Goal: Use online tool/utility: Use online tool/utility

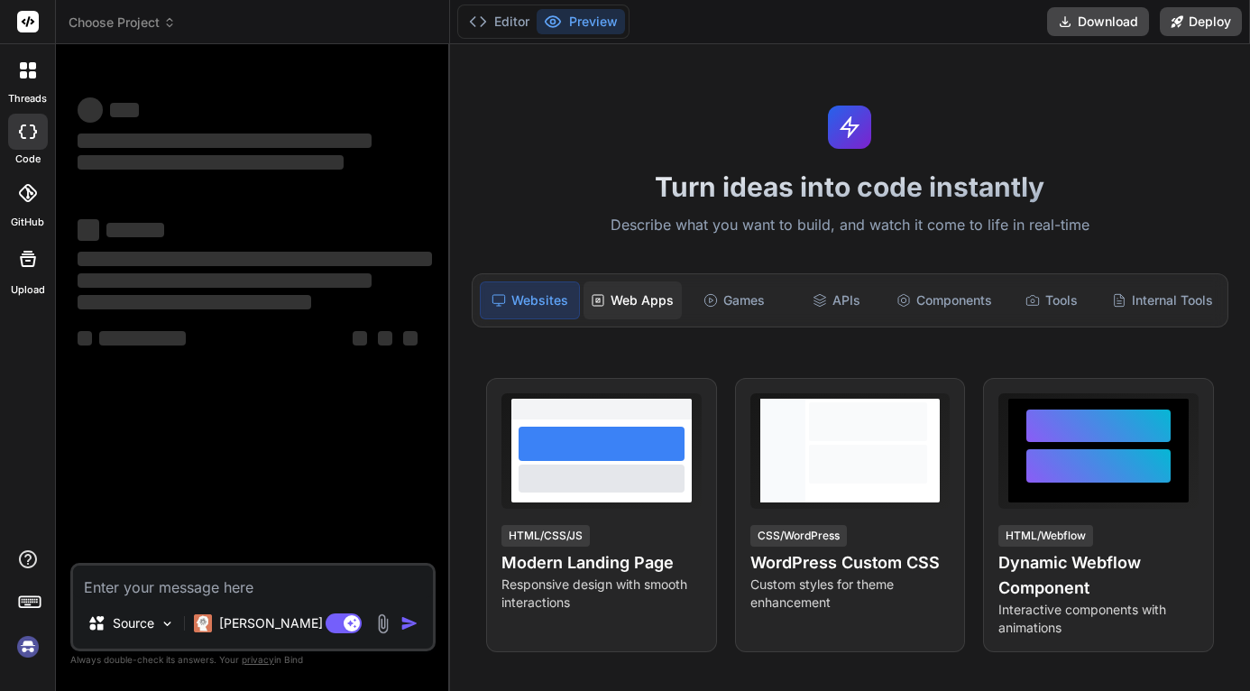
drag, startPoint x: 648, startPoint y: 300, endPoint x: 660, endPoint y: 300, distance: 12.6
click at [647, 300] on div "Web Apps" at bounding box center [633, 300] width 98 height 38
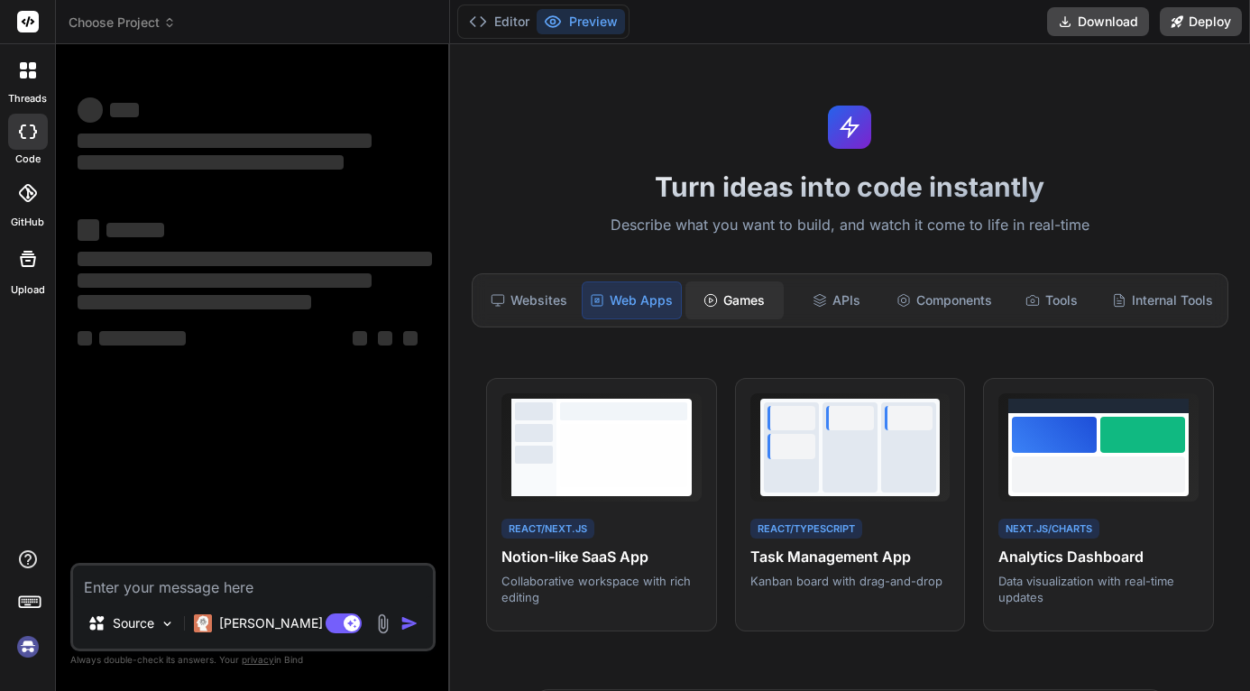
click at [759, 302] on div "Games" at bounding box center [735, 300] width 98 height 38
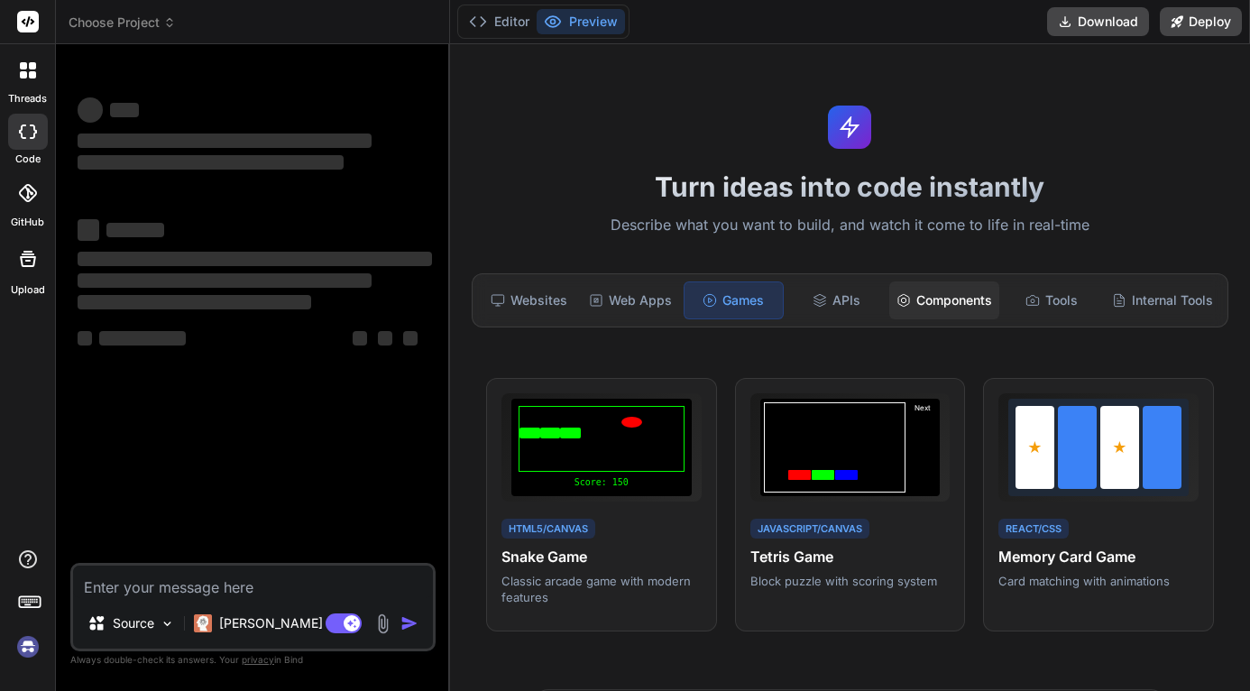
click at [967, 304] on div "Components" at bounding box center [945, 300] width 110 height 38
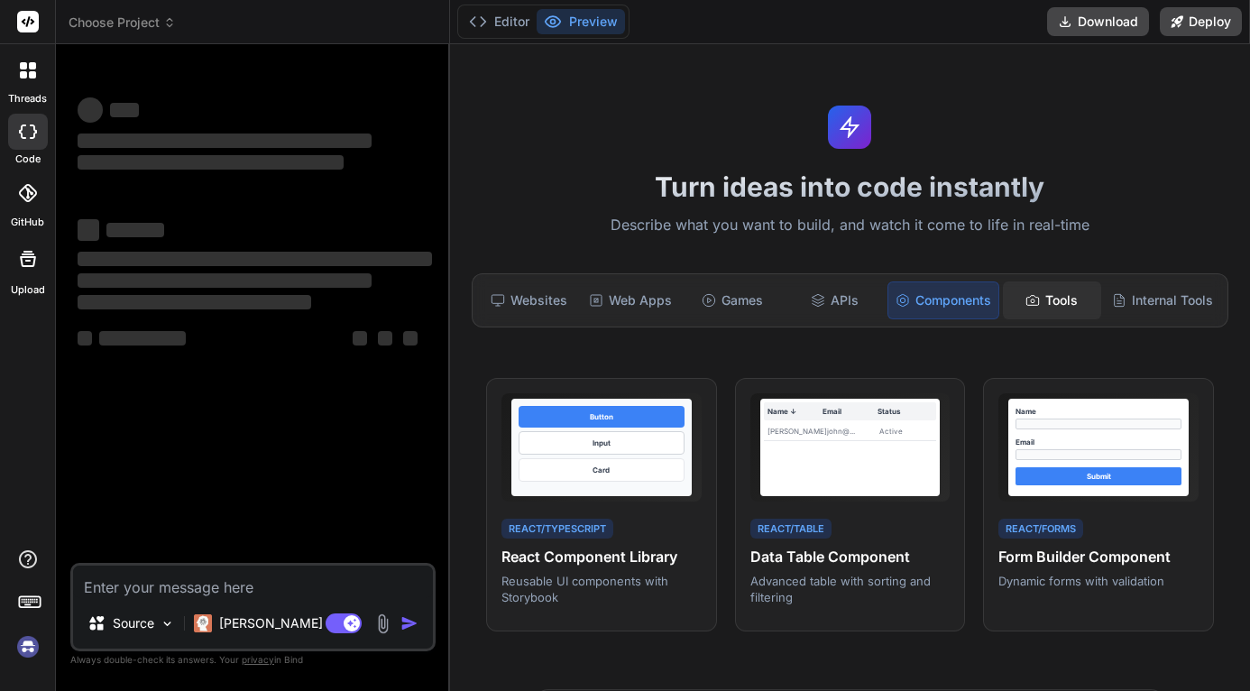
click at [1044, 301] on div "Tools" at bounding box center [1052, 300] width 98 height 38
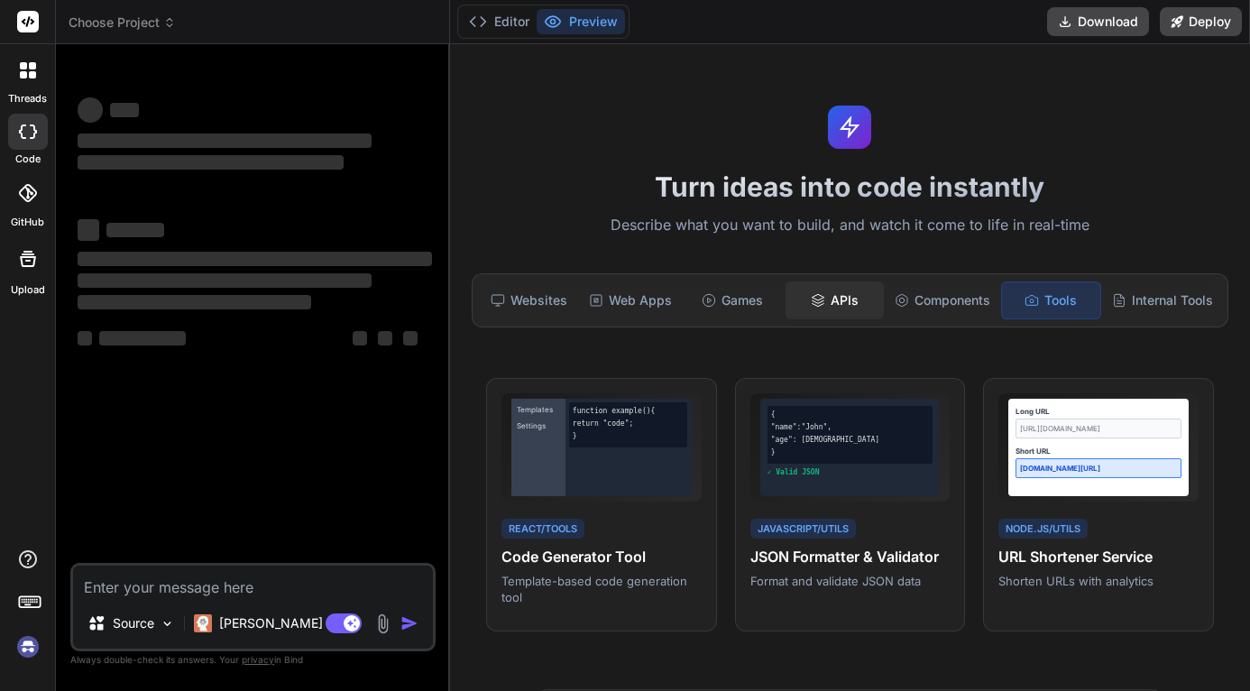
click at [786, 292] on div "APIs" at bounding box center [835, 300] width 98 height 38
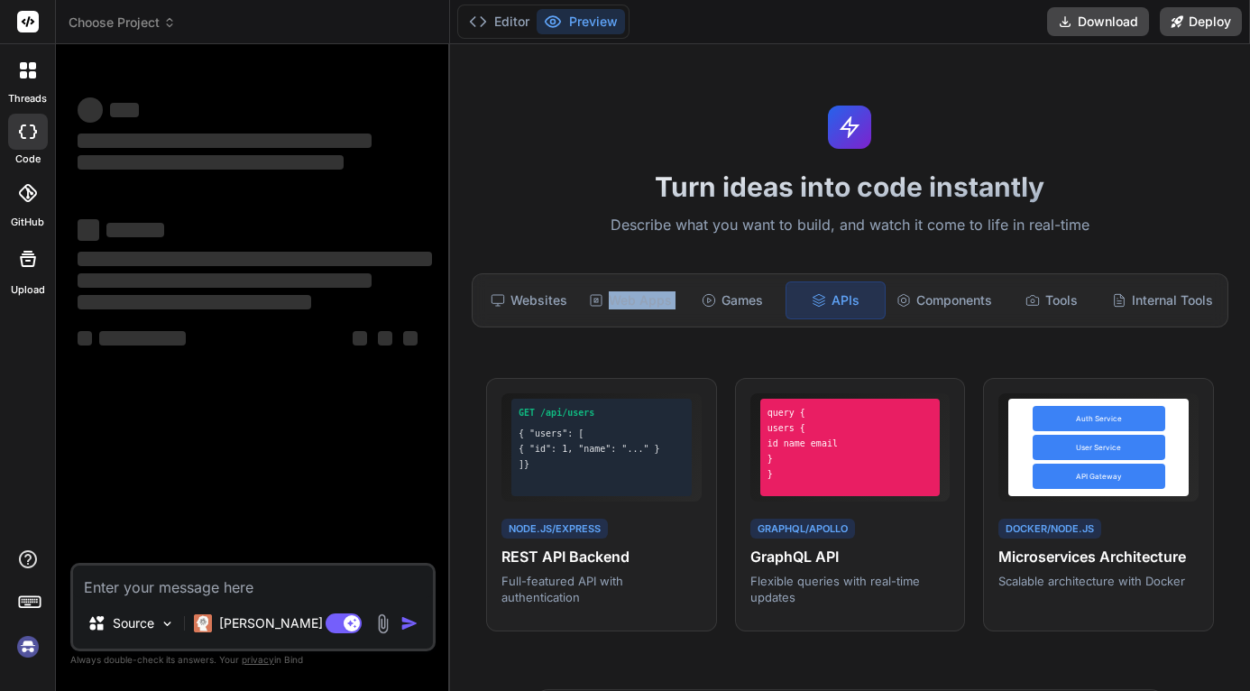
click at [676, 299] on div "Websites Web Apps Games APIs Components Tools Internal Tools" at bounding box center [850, 300] width 757 height 54
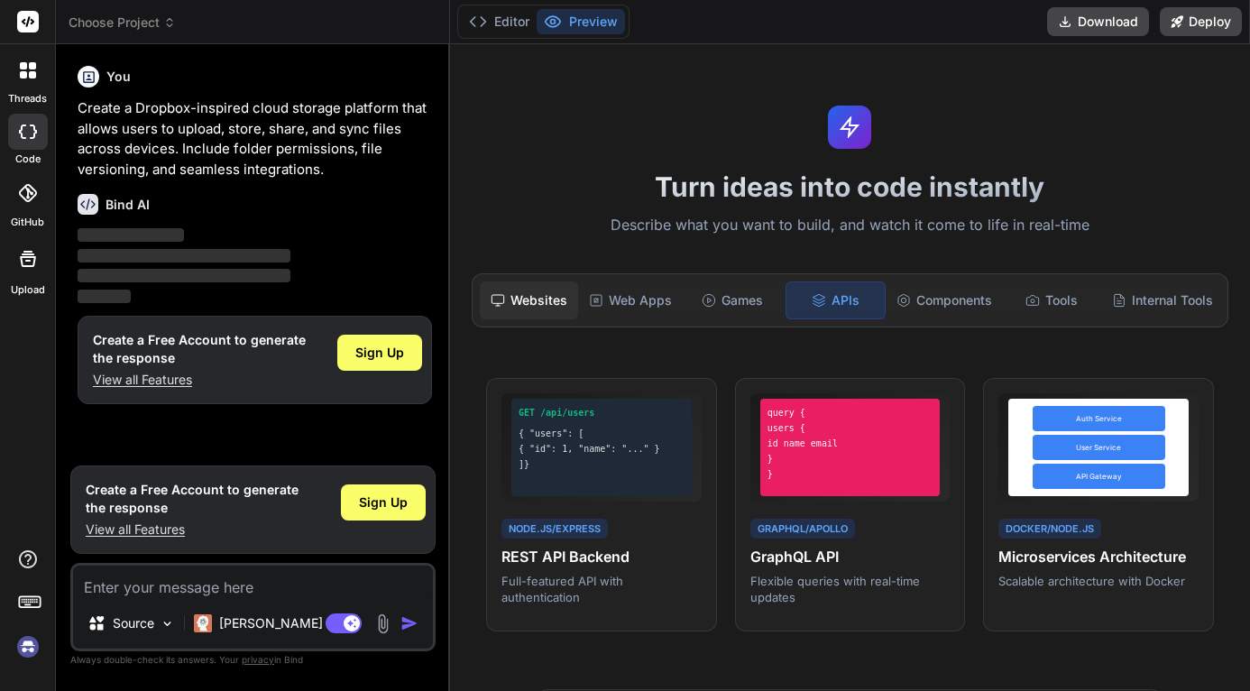
click at [549, 291] on div "Websites" at bounding box center [529, 300] width 98 height 38
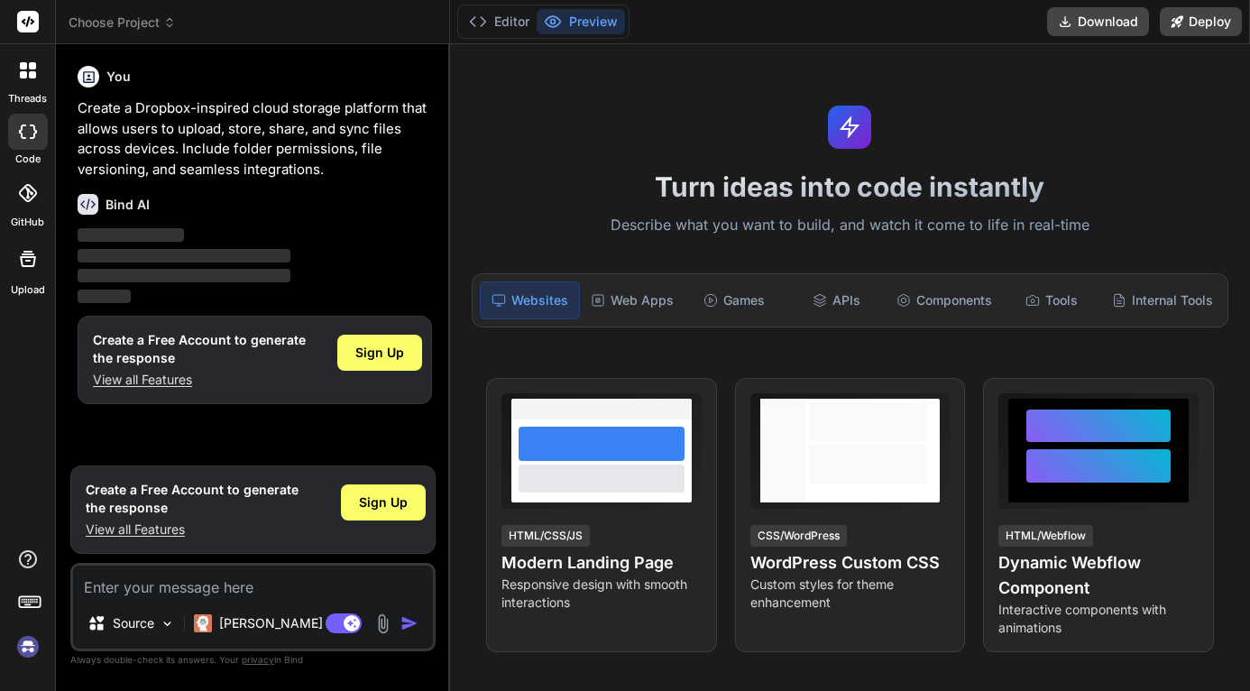
type textarea "x"
click at [16, 97] on label "threads" at bounding box center [27, 98] width 39 height 15
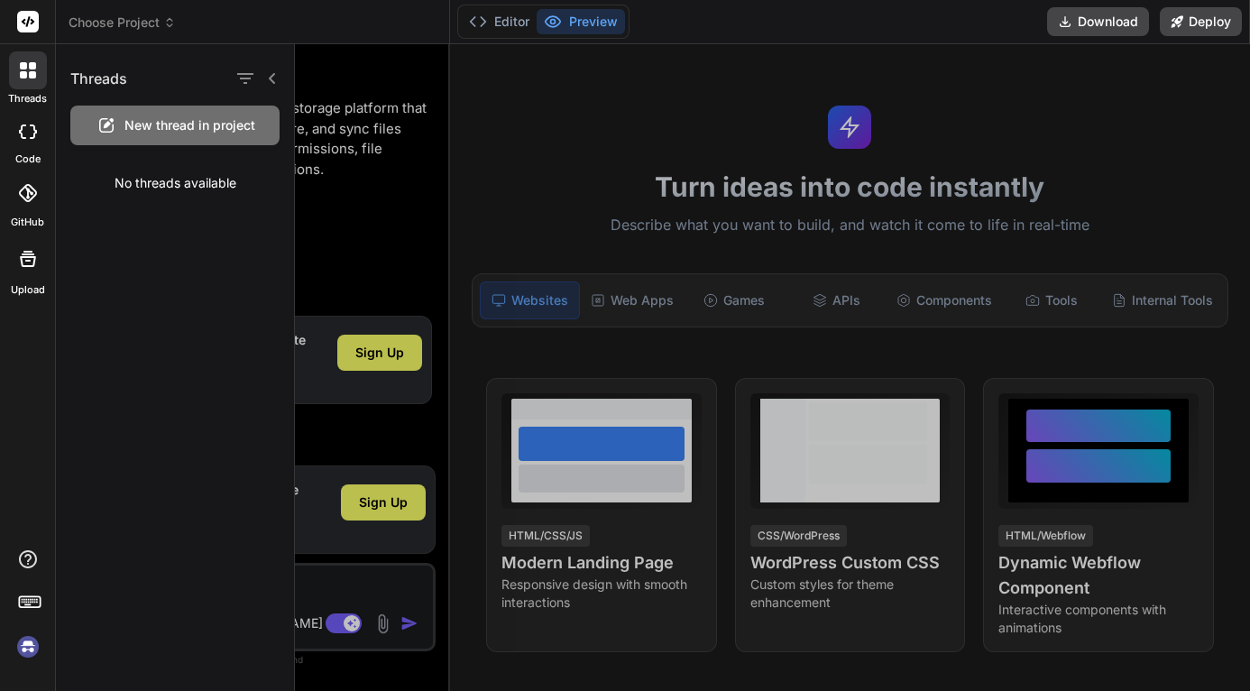
click at [30, 185] on icon at bounding box center [27, 193] width 18 height 18
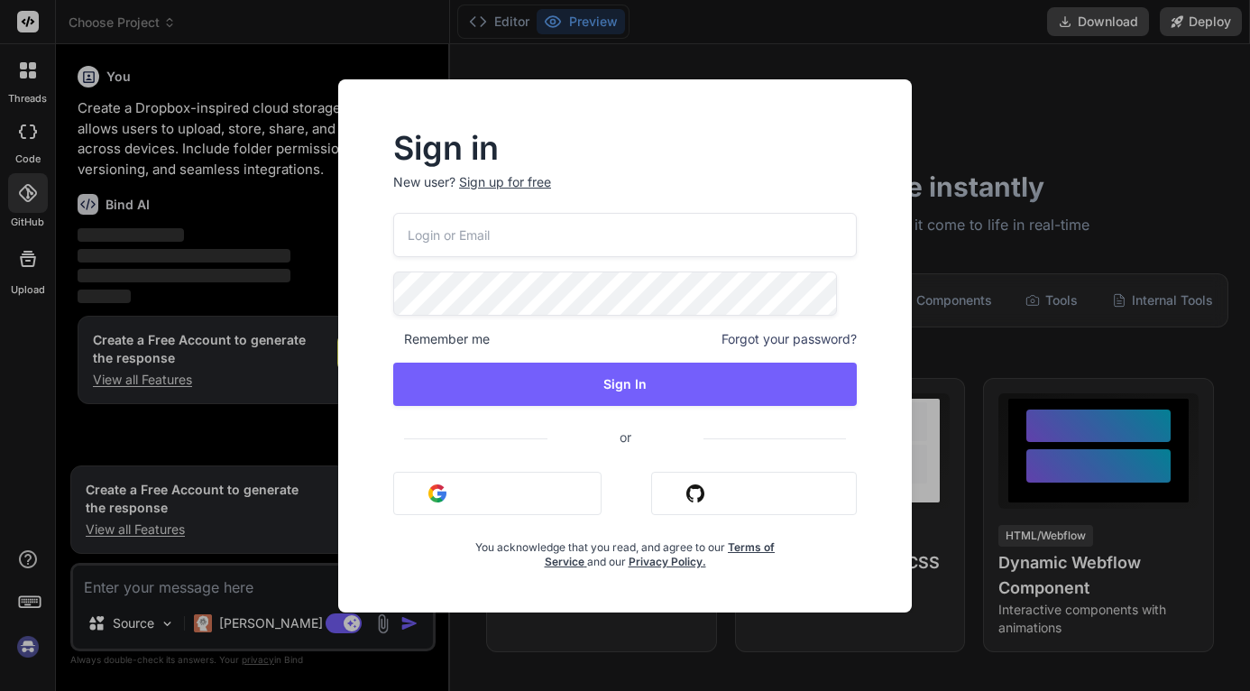
click at [27, 263] on div "Sign in New user? Sign up for free Remember me Forgot your password? Sign In or…" at bounding box center [625, 345] width 1250 height 691
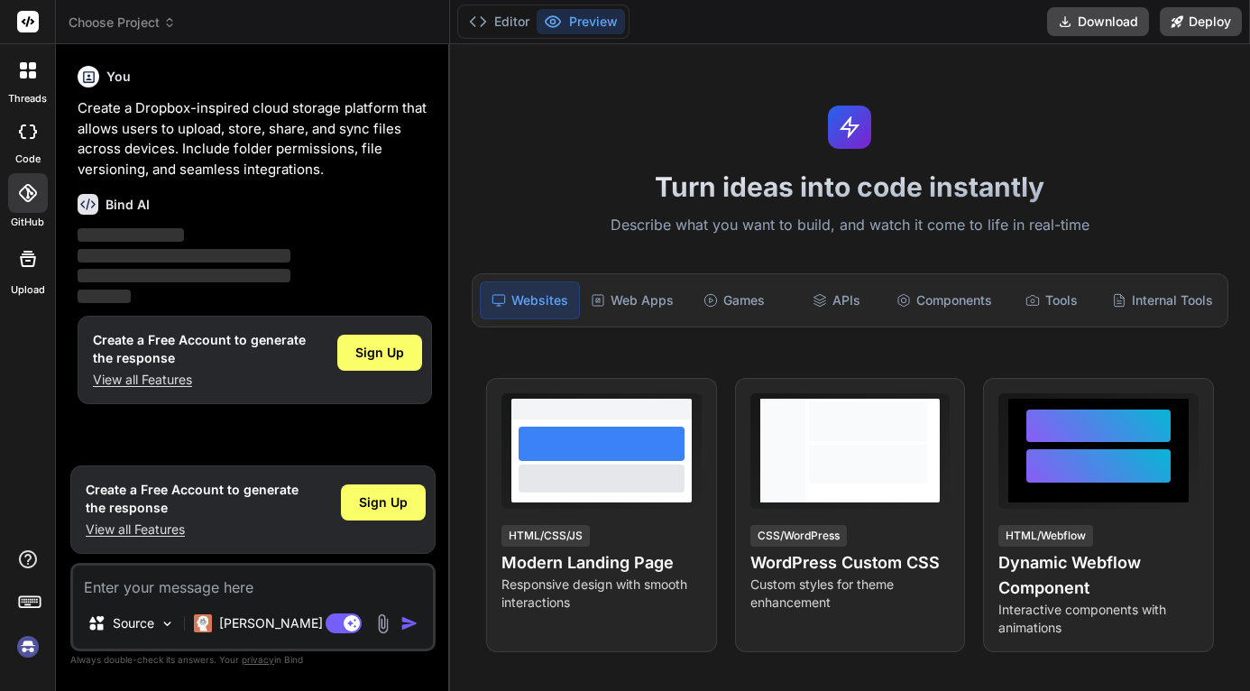
click at [29, 60] on div at bounding box center [28, 70] width 38 height 38
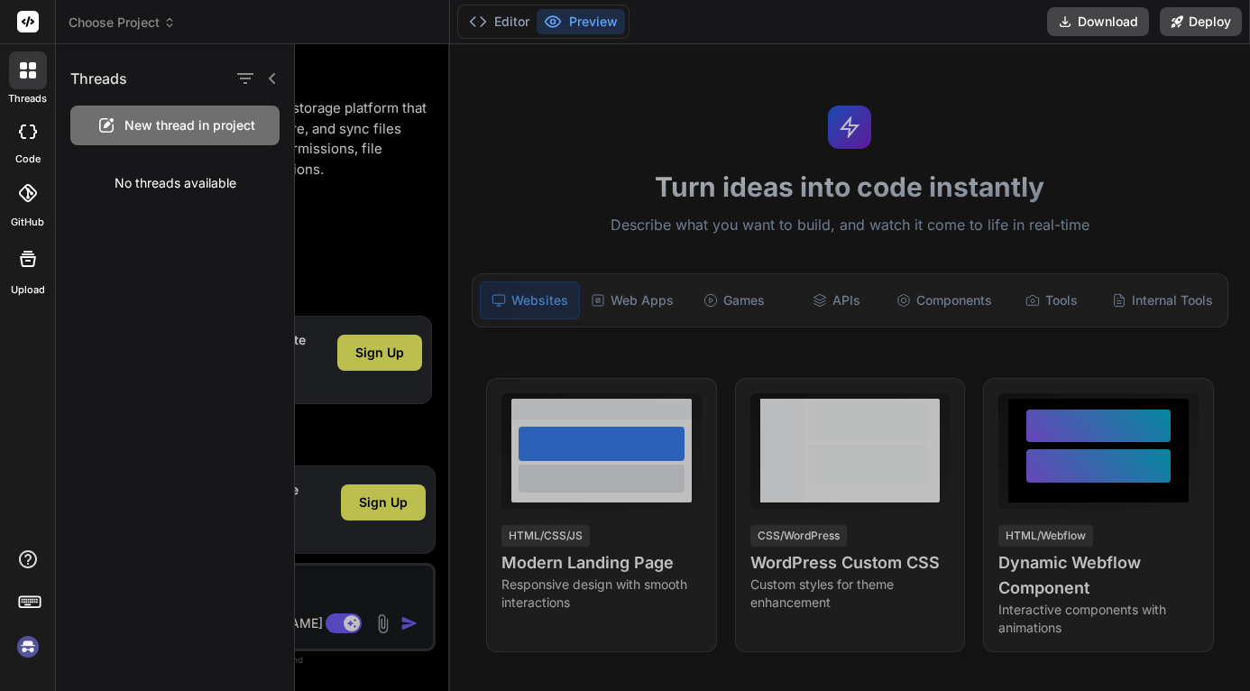
click at [673, 112] on div at bounding box center [772, 367] width 955 height 647
